Goal: Use online tool/utility: Utilize a website feature to perform a specific function

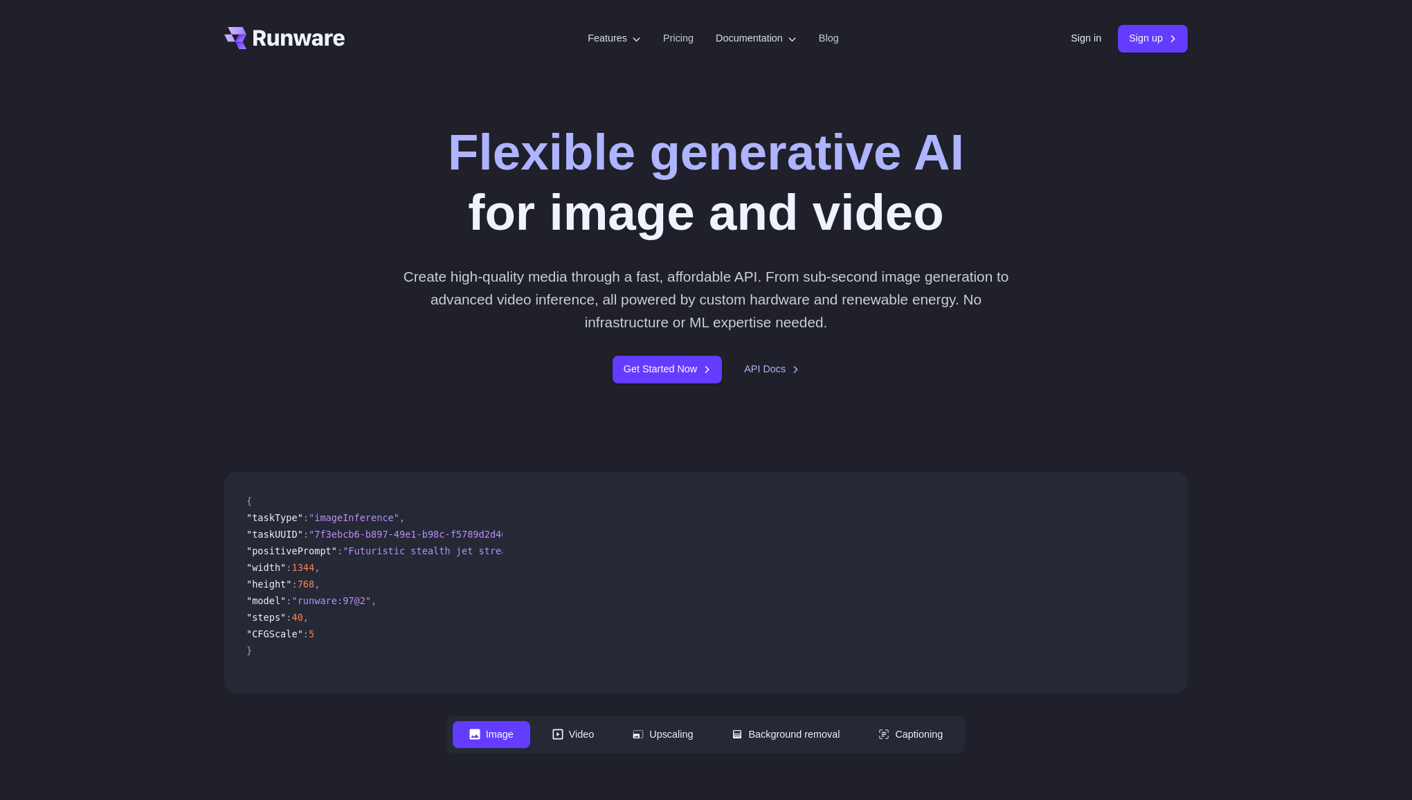
click at [1088, 41] on link "Sign in" at bounding box center [1086, 38] width 30 height 16
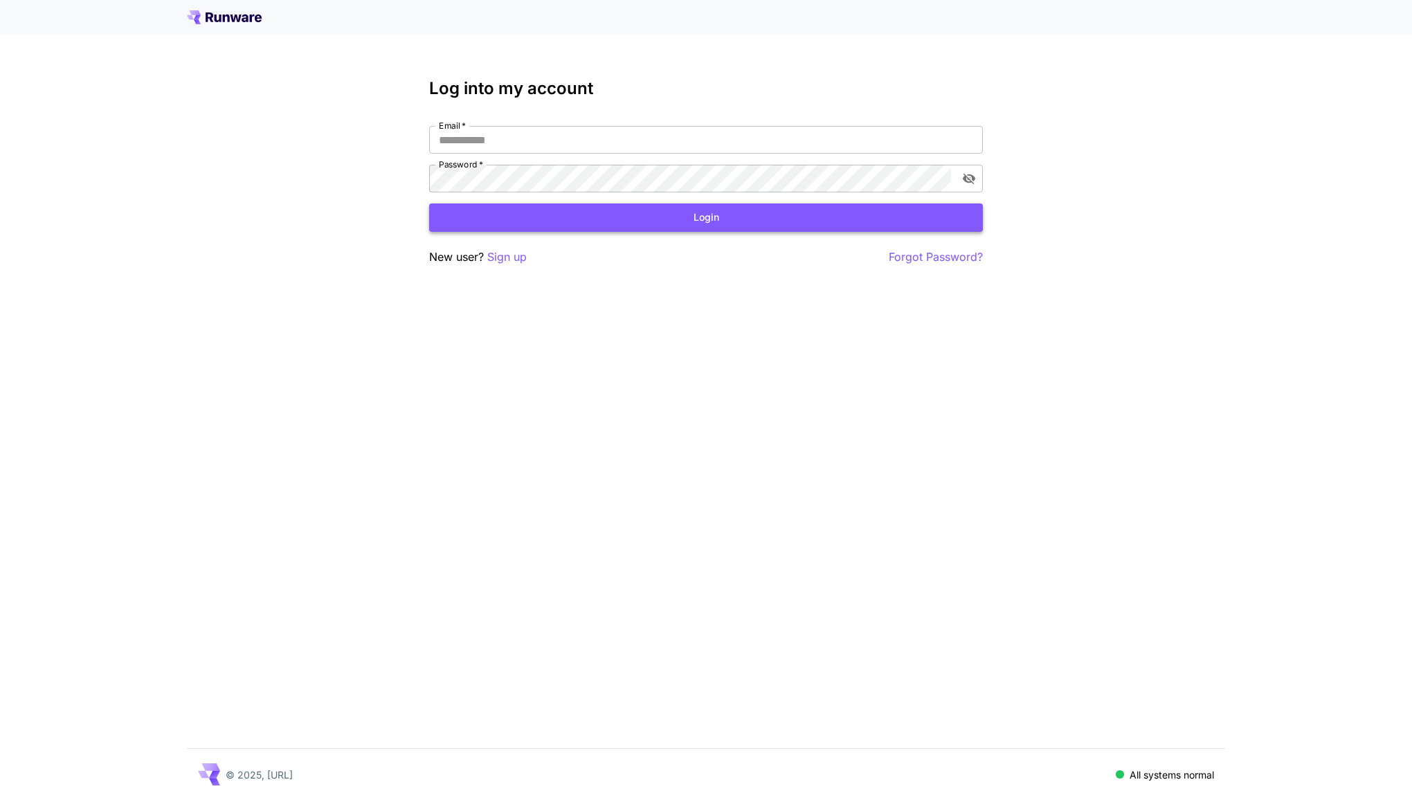
type input "**********"
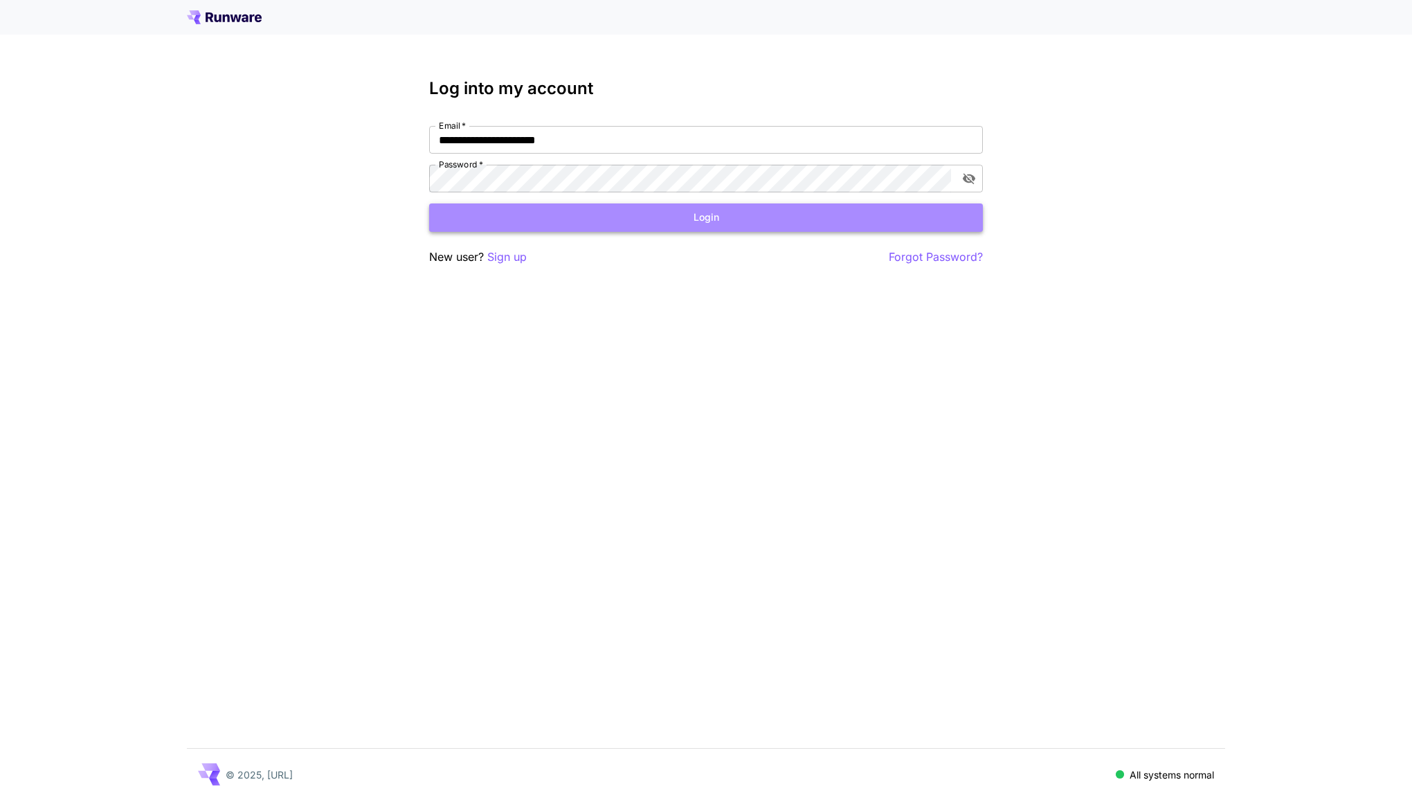
click at [936, 217] on button "Login" at bounding box center [706, 218] width 554 height 28
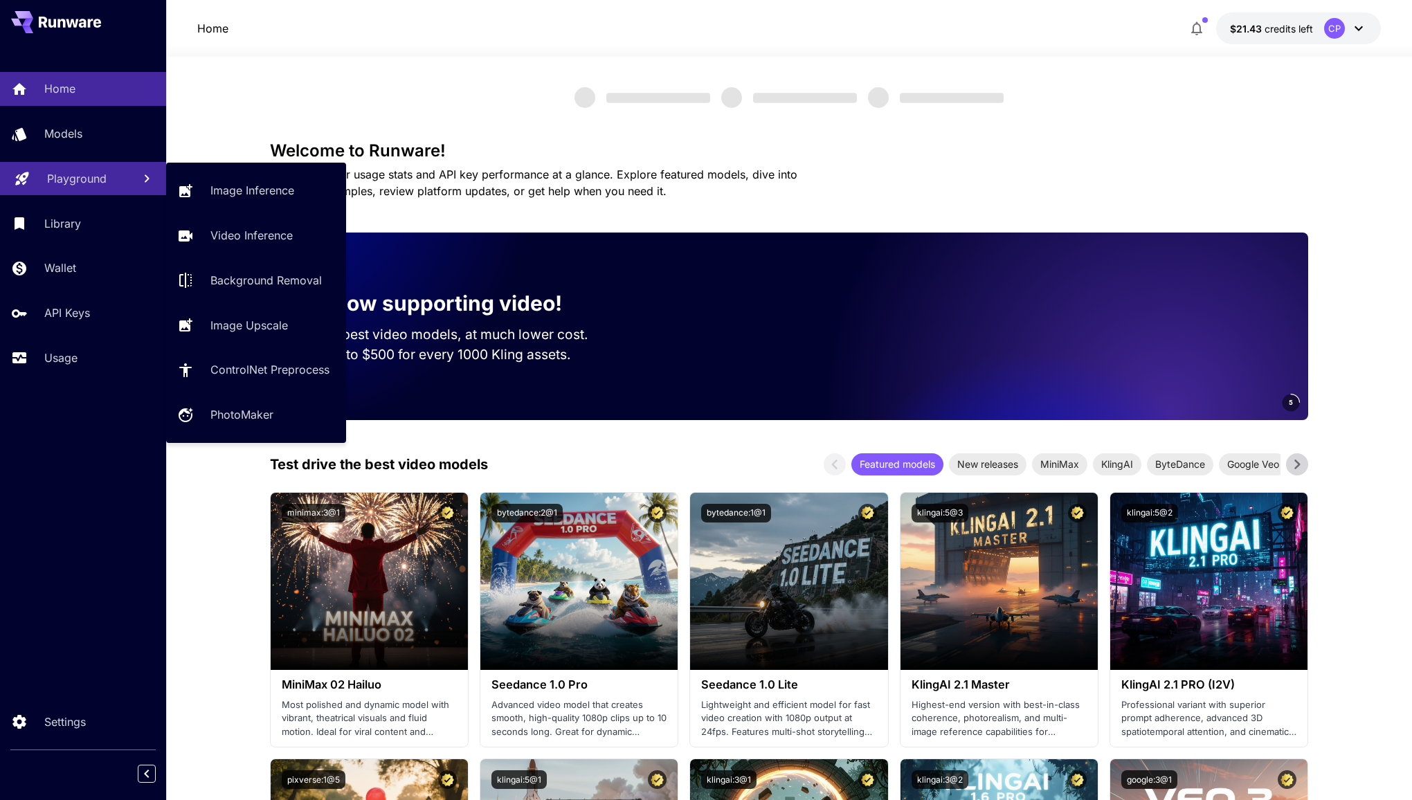
click at [96, 179] on p "Playground" at bounding box center [77, 178] width 60 height 17
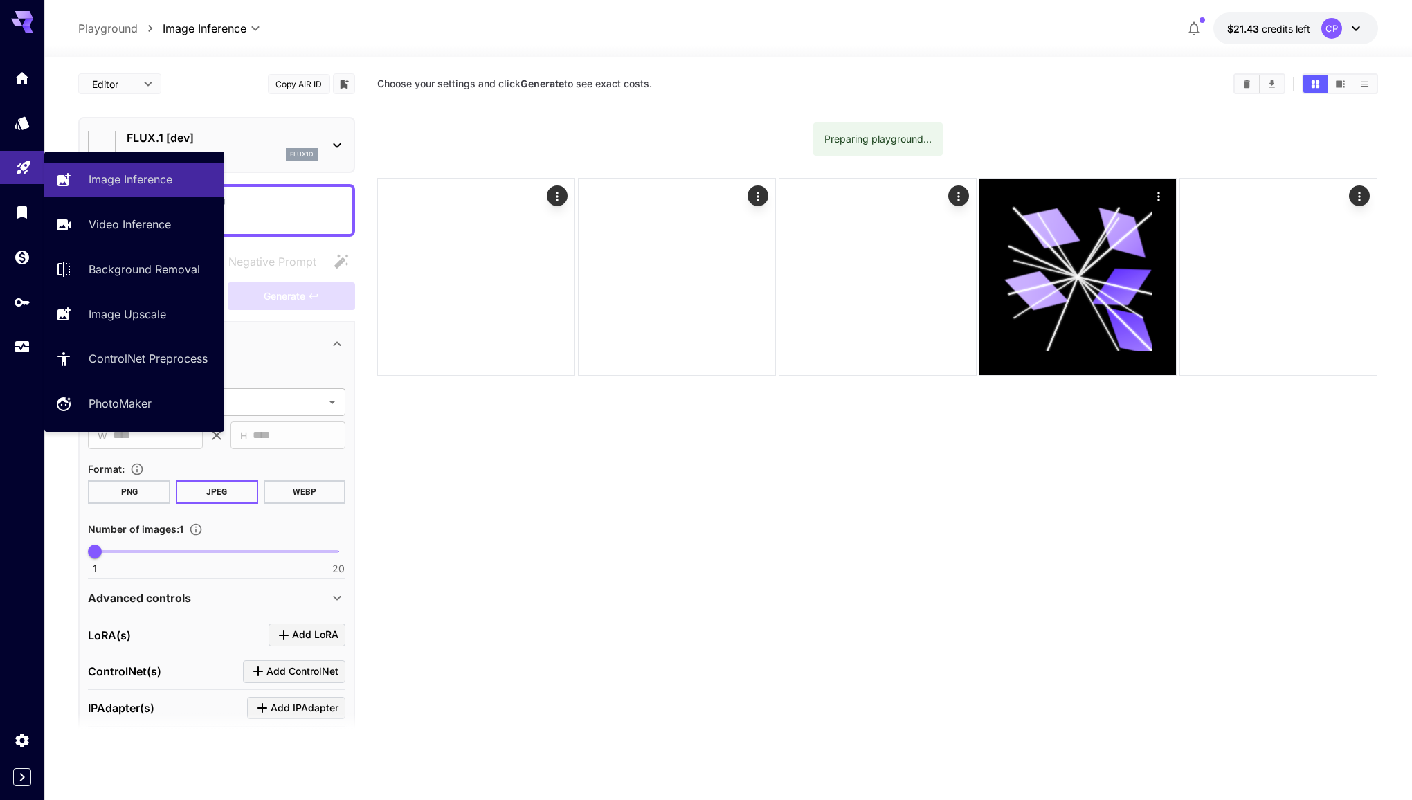
type input "**********"
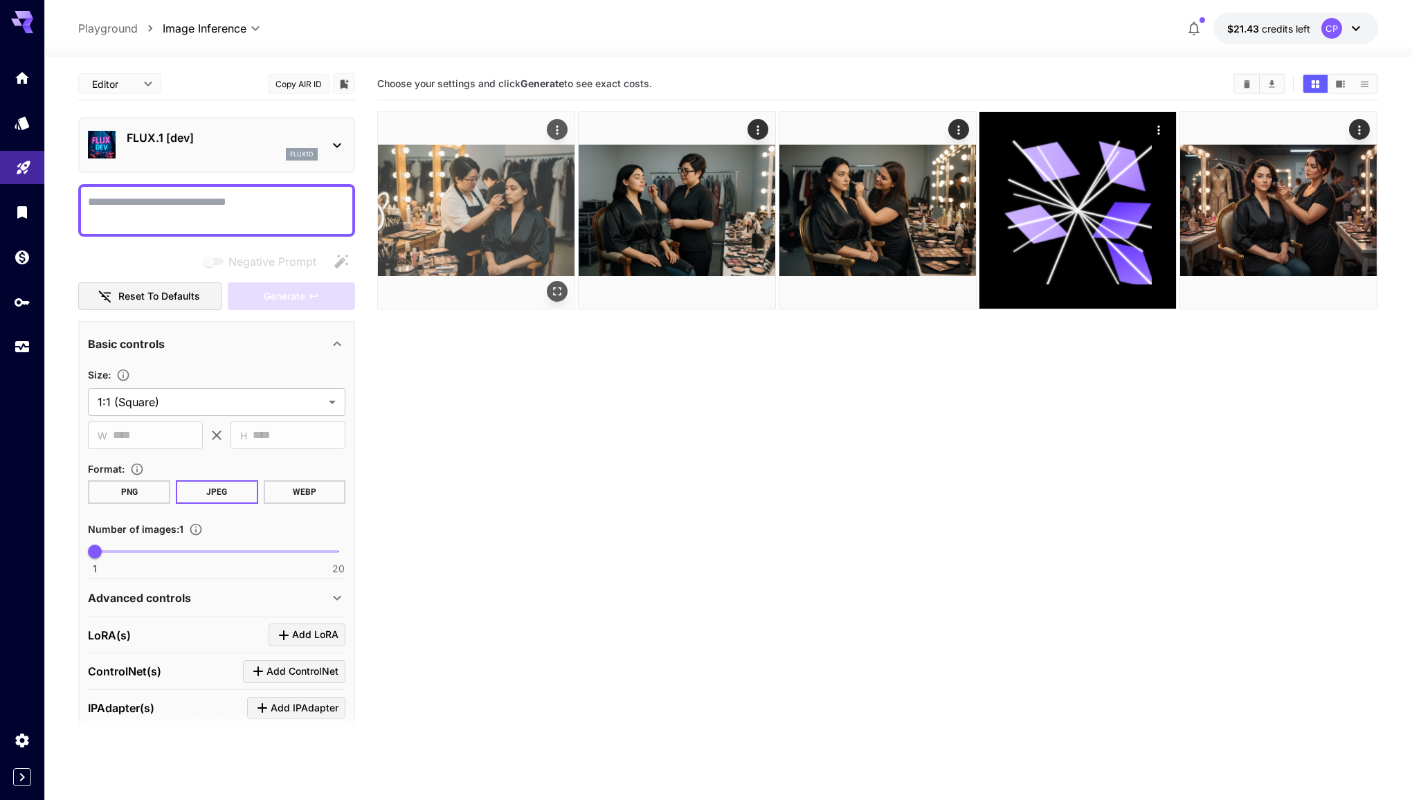
click at [473, 233] on img at bounding box center [476, 210] width 197 height 197
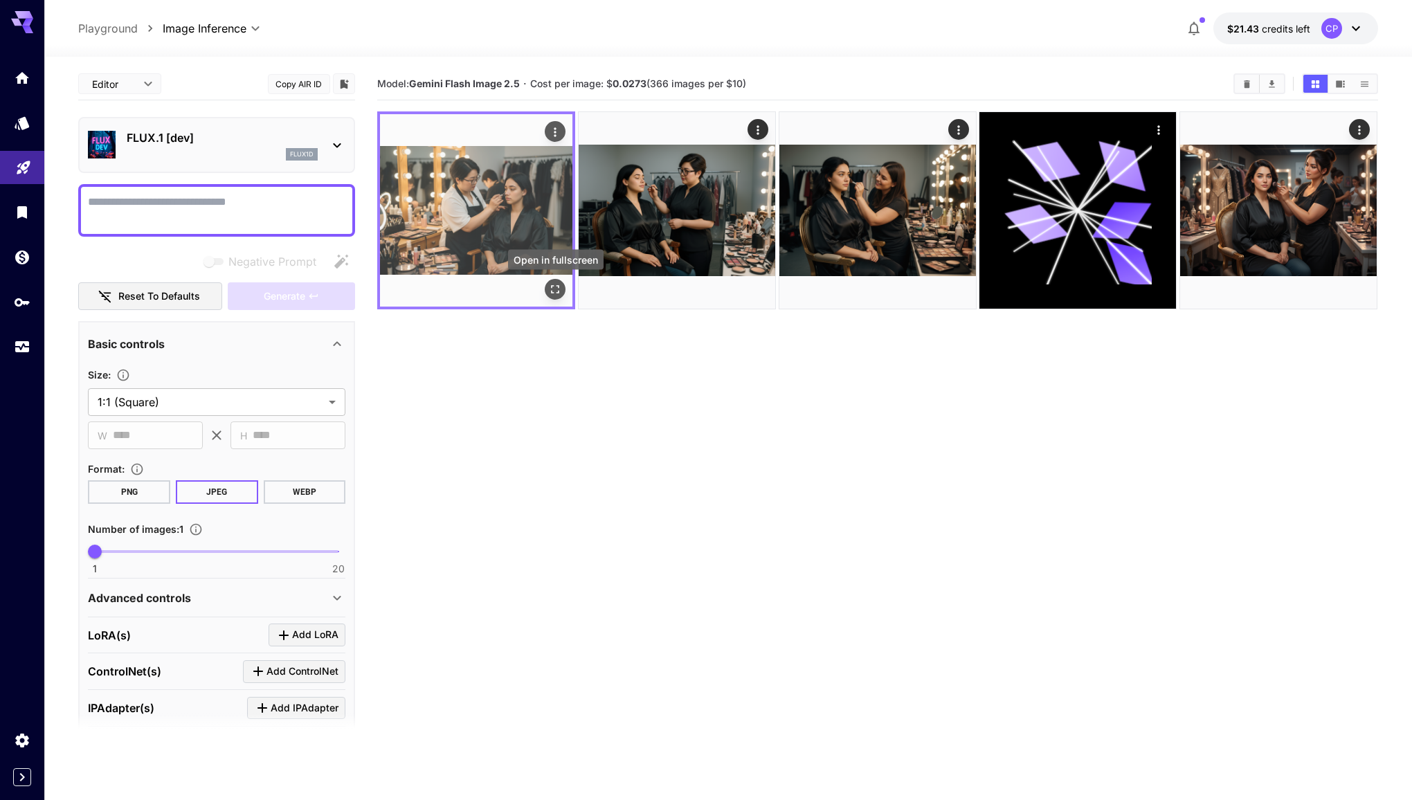
click at [559, 288] on icon "Open in fullscreen" at bounding box center [556, 290] width 8 height 8
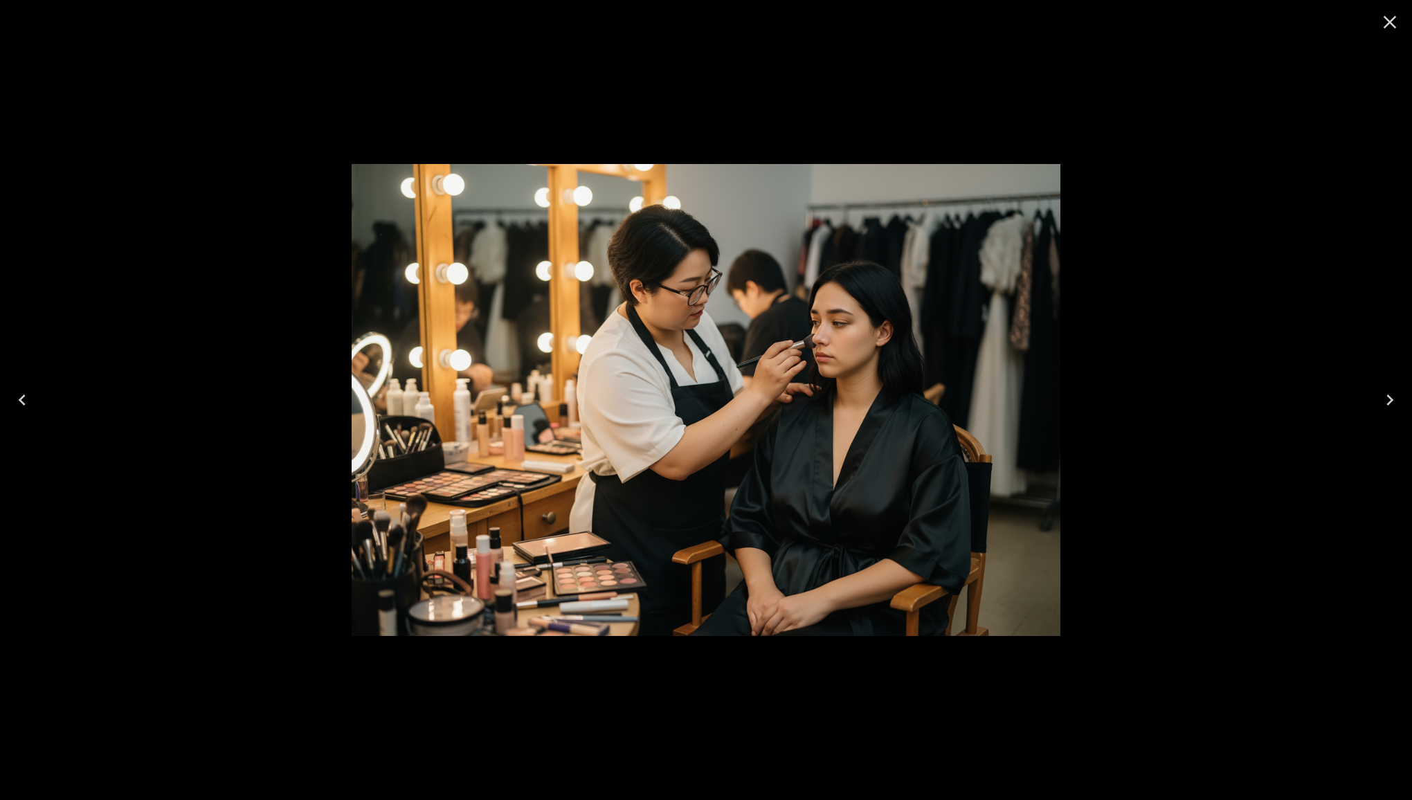
click at [1390, 25] on icon "Close" at bounding box center [1390, 22] width 22 height 22
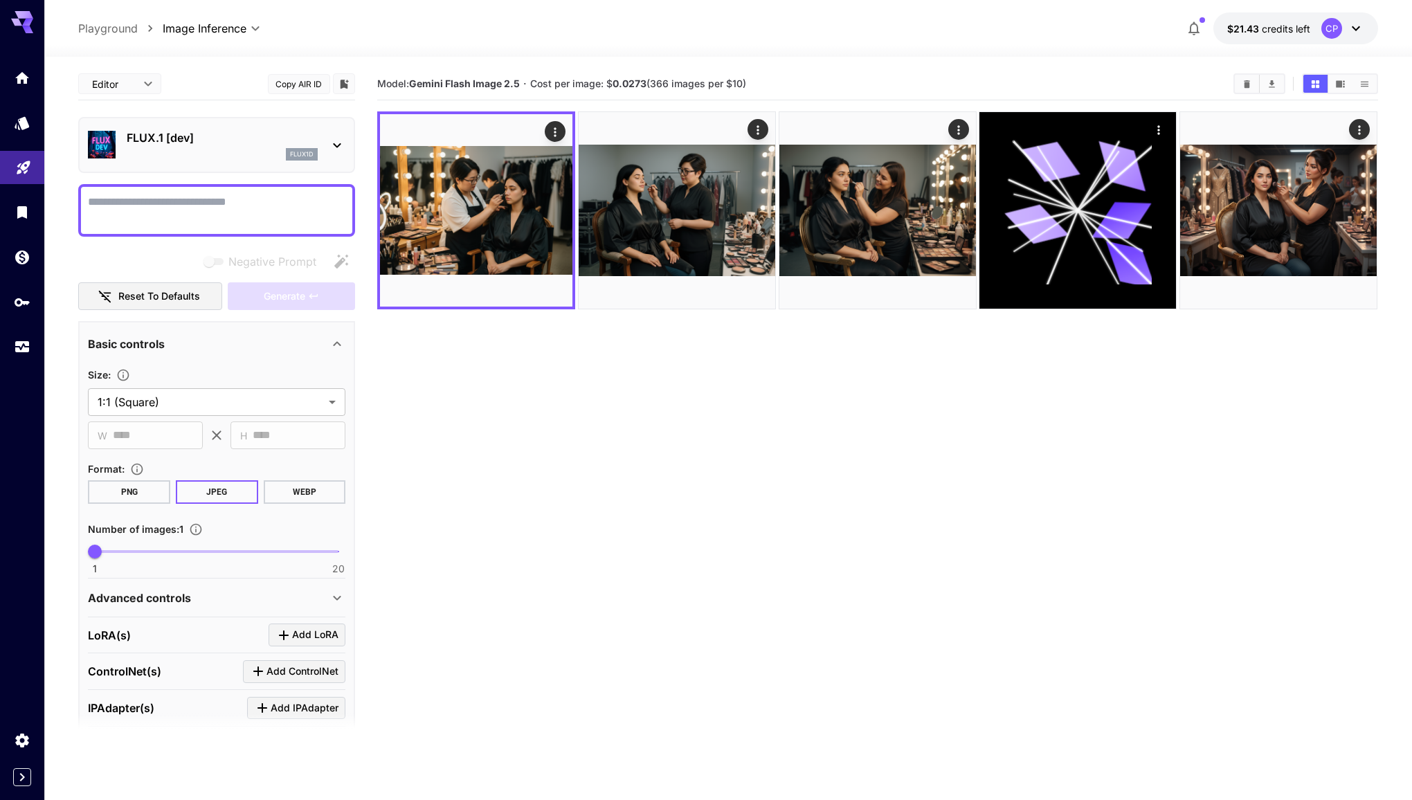
click at [309, 134] on p "FLUX.1 [dev]" at bounding box center [222, 137] width 191 height 17
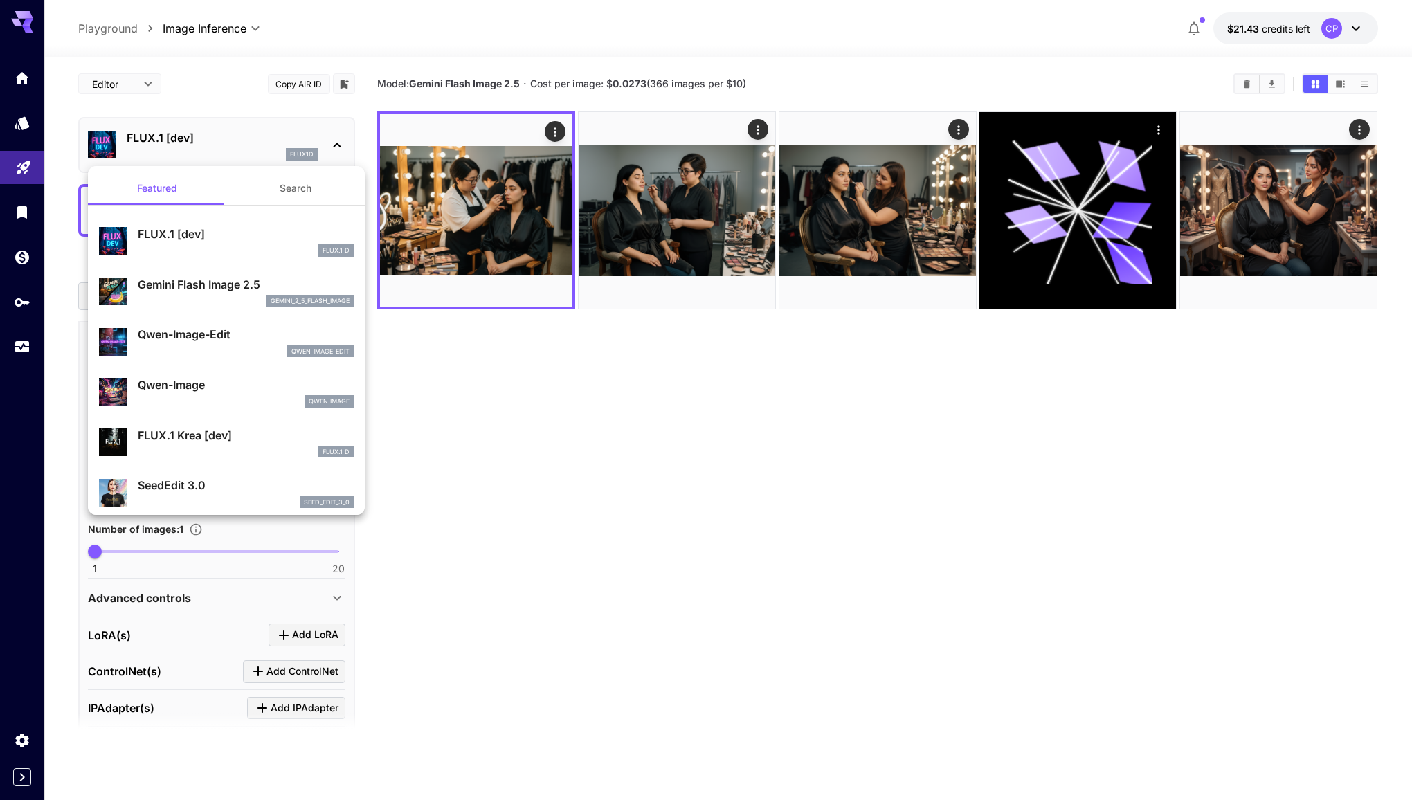
click at [266, 291] on p "Gemini Flash Image 2.5" at bounding box center [246, 284] width 216 height 17
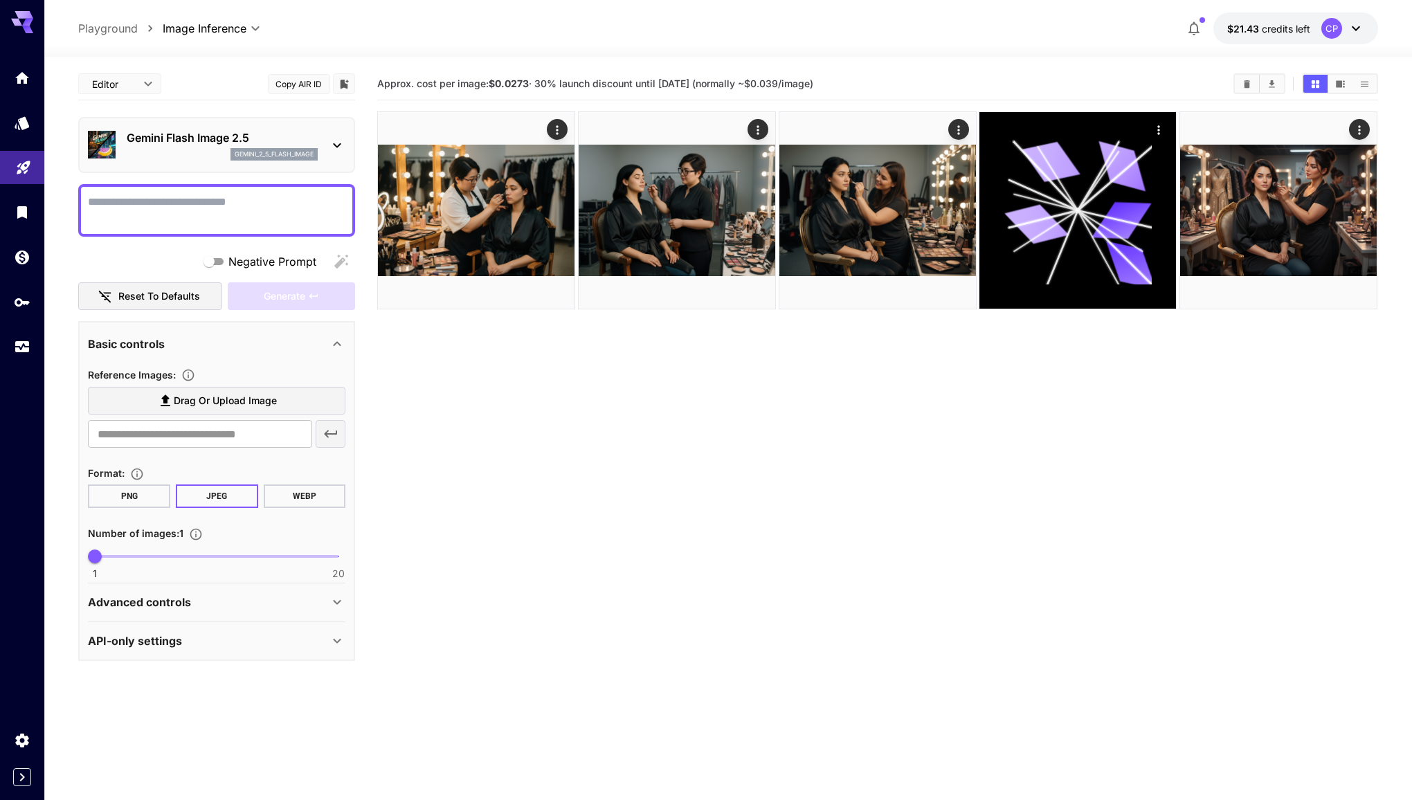
click at [298, 213] on textarea "Negative Prompt" at bounding box center [216, 210] width 257 height 33
